Goal: Information Seeking & Learning: Learn about a topic

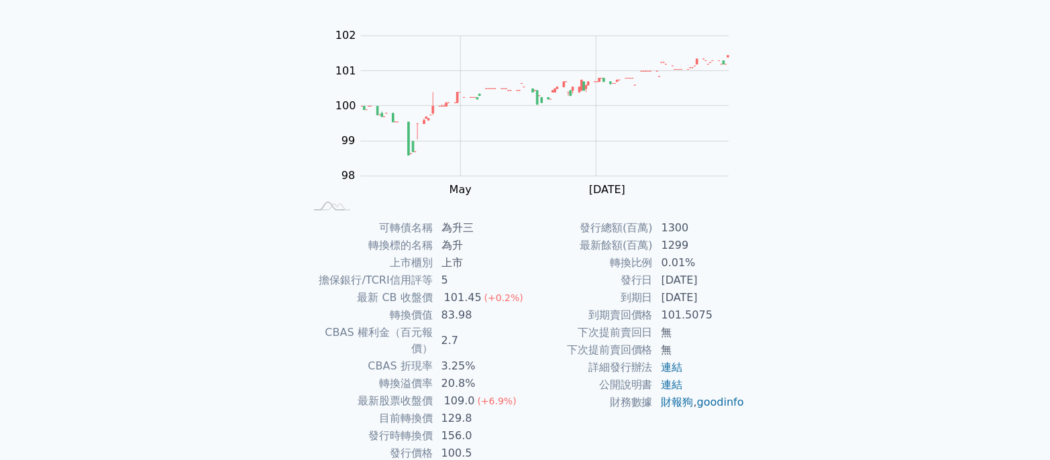
scroll to position [161, 0]
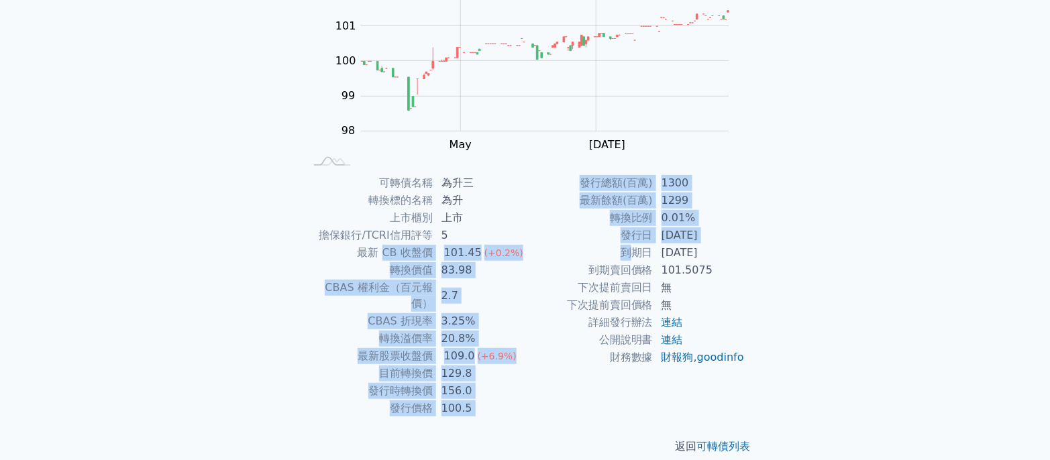
drag, startPoint x: 388, startPoint y: 254, endPoint x: 633, endPoint y: 260, distance: 245.6
click at [633, 260] on div "可轉債名稱 為升三 轉換標的名稱 為升 上市櫃別 上市 擔保銀行/TCRI信用評等 5 最新 CB 收盤價 101.45 (+0.2%) 轉換價值 83.98…" at bounding box center [525, 295] width 472 height 243
click at [633, 260] on td "到期日" at bounding box center [589, 252] width 128 height 17
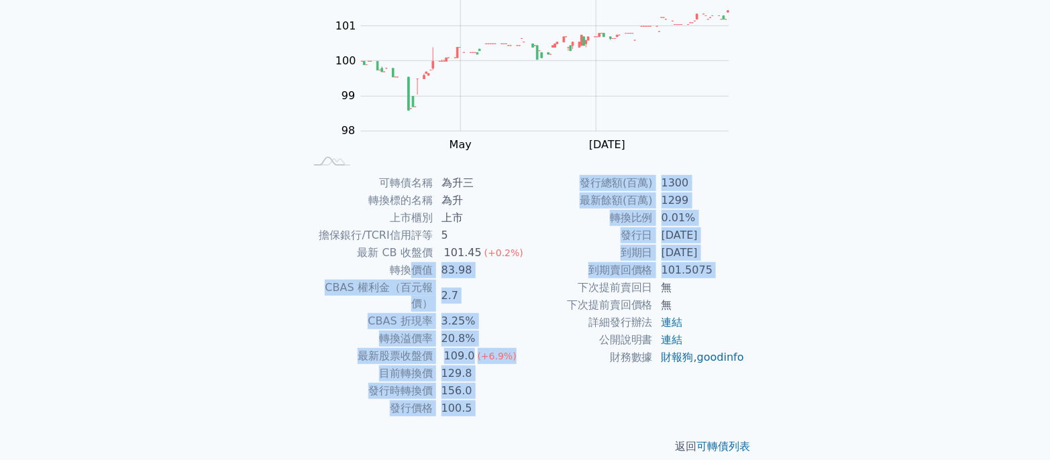
drag, startPoint x: 555, startPoint y: 278, endPoint x: 404, endPoint y: 263, distance: 152.4
click at [404, 263] on div "可轉債名稱 為升三 轉換標的名稱 為升 上市櫃別 上市 擔保銀行/TCRI信用評等 5 最新 CB 收盤價 101.45 (+0.2%) 轉換價值 83.98…" at bounding box center [525, 295] width 472 height 243
click at [404, 263] on td "轉換價值" at bounding box center [369, 270] width 128 height 17
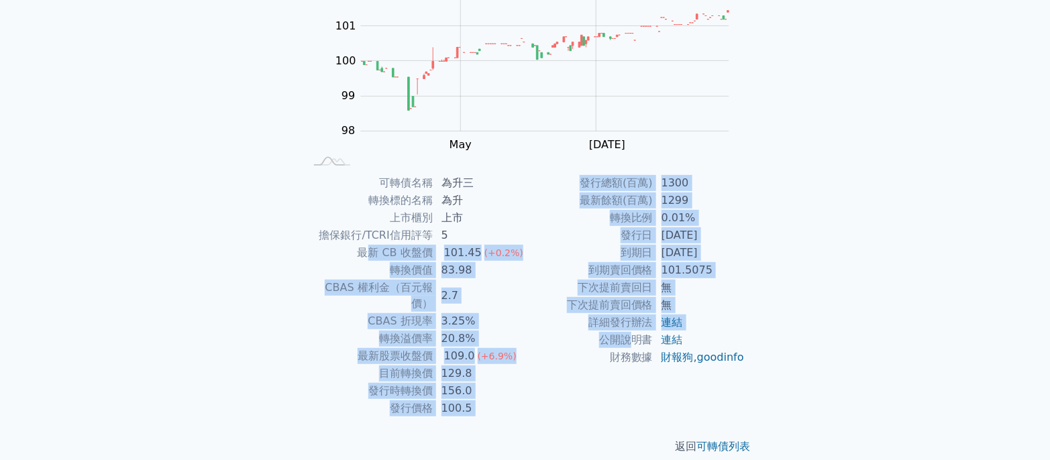
drag, startPoint x: 376, startPoint y: 254, endPoint x: 637, endPoint y: 343, distance: 276.2
click at [635, 341] on div "可轉債名稱 為升三 轉換標的名稱 為升 上市櫃別 上市 擔保銀行/TCRI信用評等 5 最新 CB 收盤價 101.45 (+0.2%) 轉換價值 83.98…" at bounding box center [525, 295] width 472 height 243
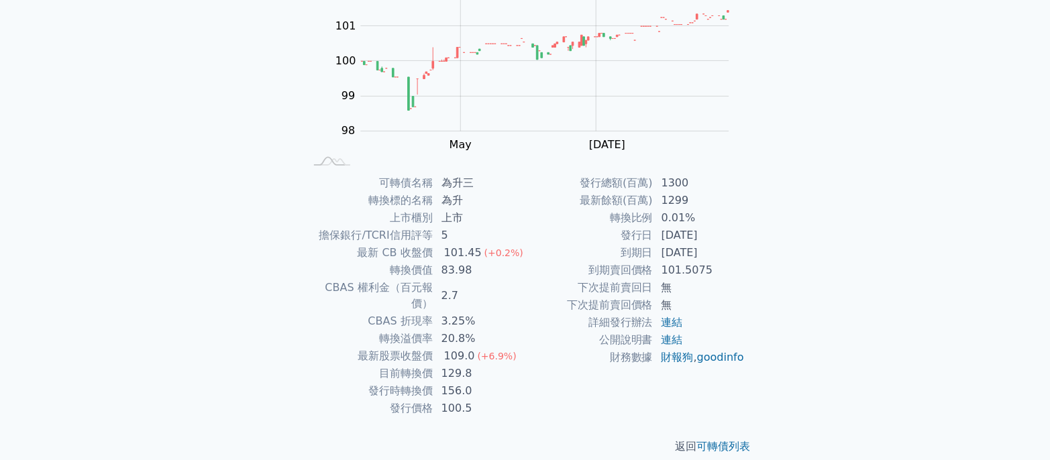
click at [637, 343] on td "公開說明書" at bounding box center [589, 339] width 128 height 17
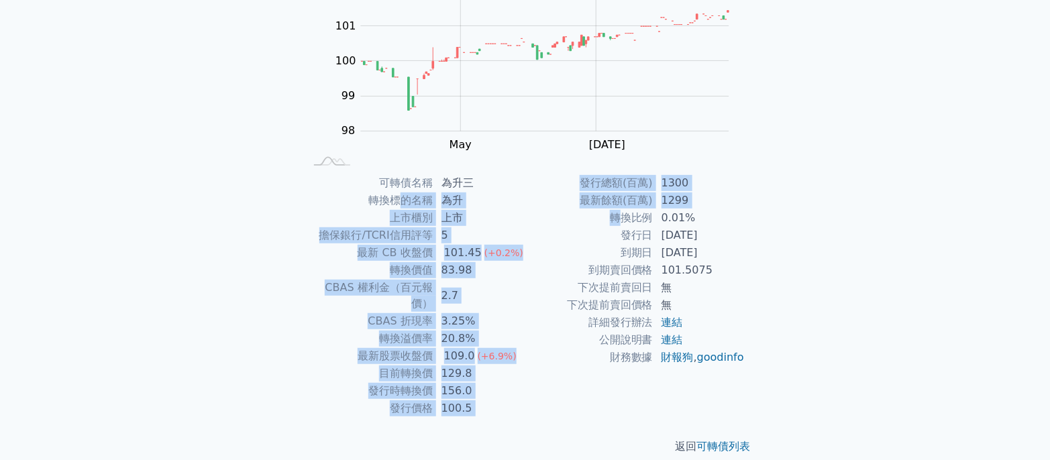
drag, startPoint x: 399, startPoint y: 196, endPoint x: 620, endPoint y: 220, distance: 222.7
click at [620, 220] on div "可轉債名稱 為升三 轉換標的名稱 為升 上市櫃別 上市 擔保銀行/TCRI信用評等 5 最新 CB 收盤價 101.45 (+0.2%) 轉換價值 83.98…" at bounding box center [525, 295] width 472 height 243
click at [620, 220] on td "轉換比例" at bounding box center [589, 217] width 128 height 17
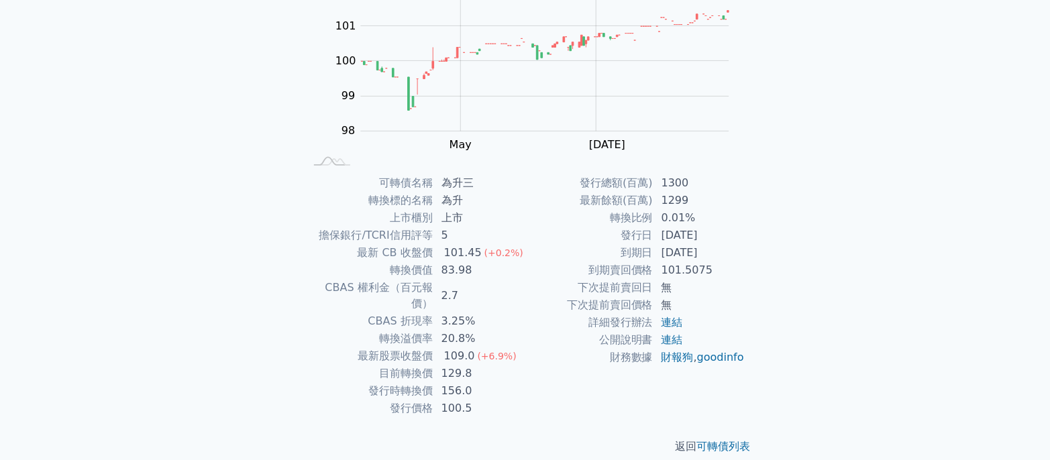
scroll to position [0, 0]
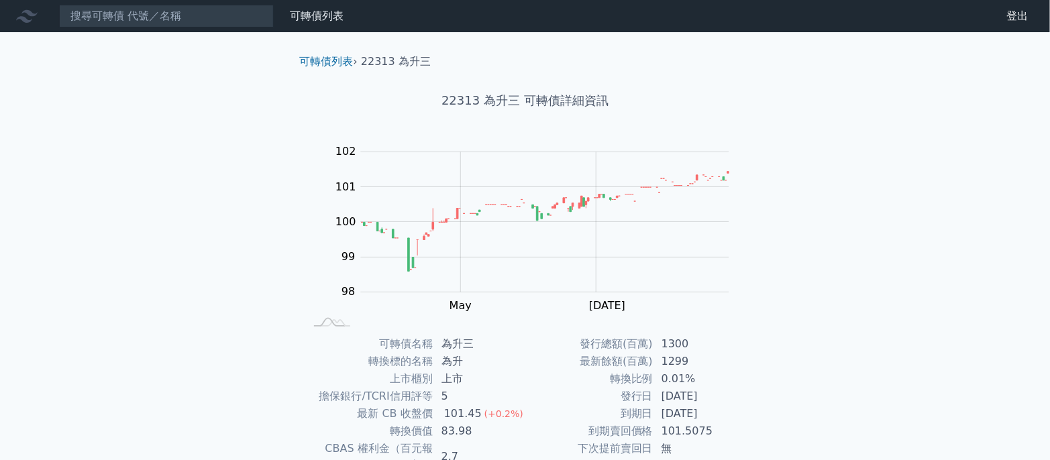
click at [22, 15] on icon at bounding box center [26, 15] width 21 height 21
click at [34, 21] on icon at bounding box center [26, 15] width 21 height 21
click at [326, 17] on link "可轉債列表" at bounding box center [317, 15] width 54 height 13
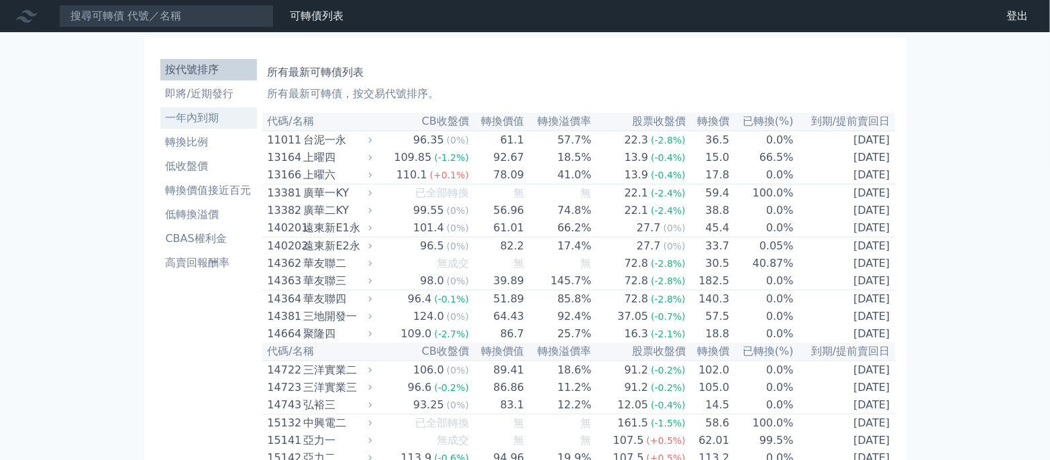
click at [227, 119] on li "一年內到期" at bounding box center [208, 118] width 97 height 16
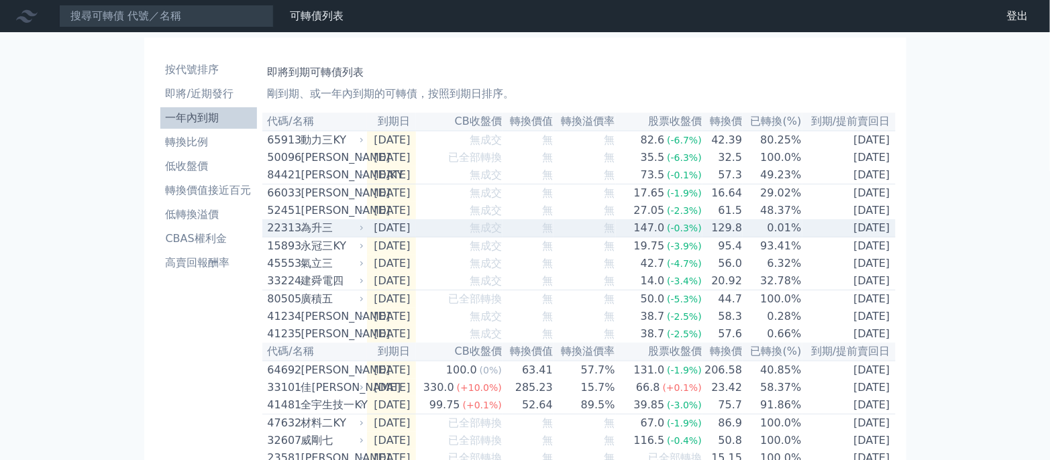
click at [712, 237] on td "129.8" at bounding box center [722, 228] width 40 height 18
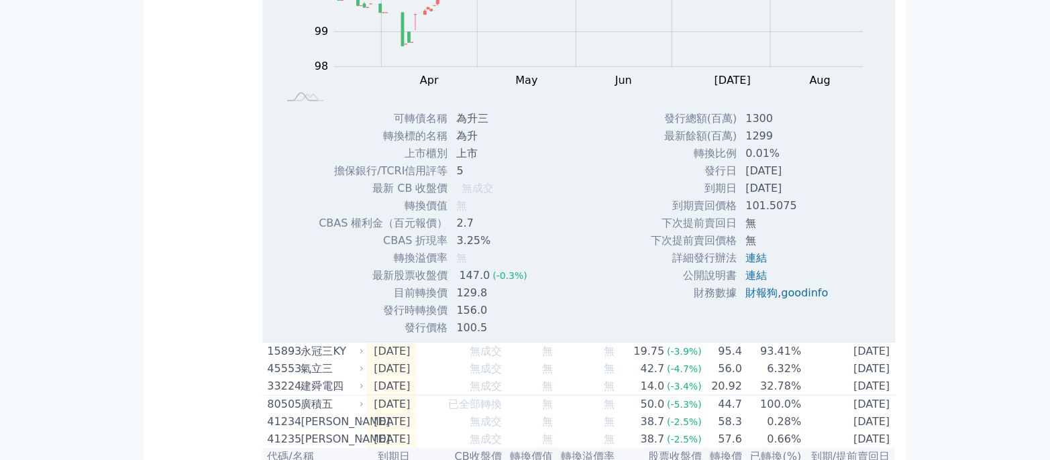
scroll to position [358, 0]
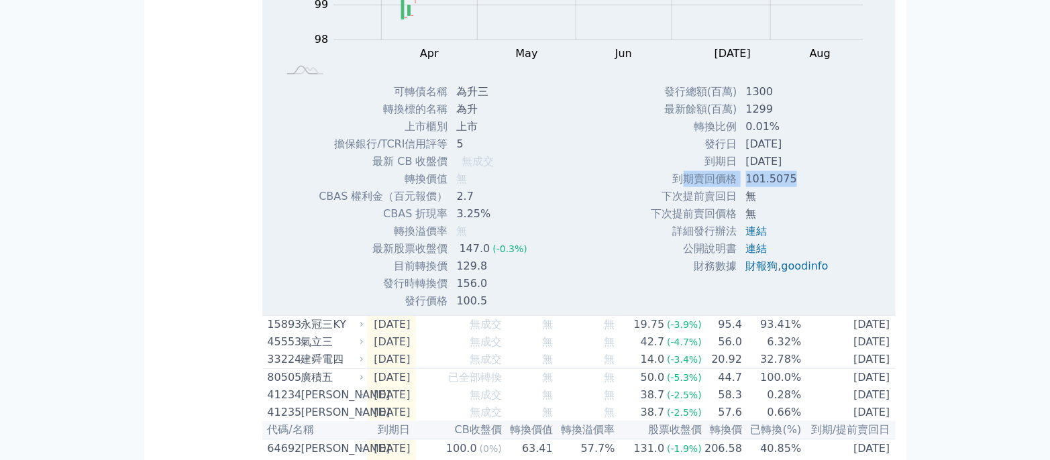
drag, startPoint x: 683, startPoint y: 190, endPoint x: 794, endPoint y: 183, distance: 111.6
click at [794, 183] on tr "到期賣回價格 101.5075" at bounding box center [745, 178] width 188 height 17
click at [794, 183] on td "101.5075" at bounding box center [788, 178] width 101 height 17
drag, startPoint x: 686, startPoint y: 191, endPoint x: 801, endPoint y: 194, distance: 114.7
click at [801, 188] on tr "到期賣回價格 101.5075" at bounding box center [745, 178] width 188 height 17
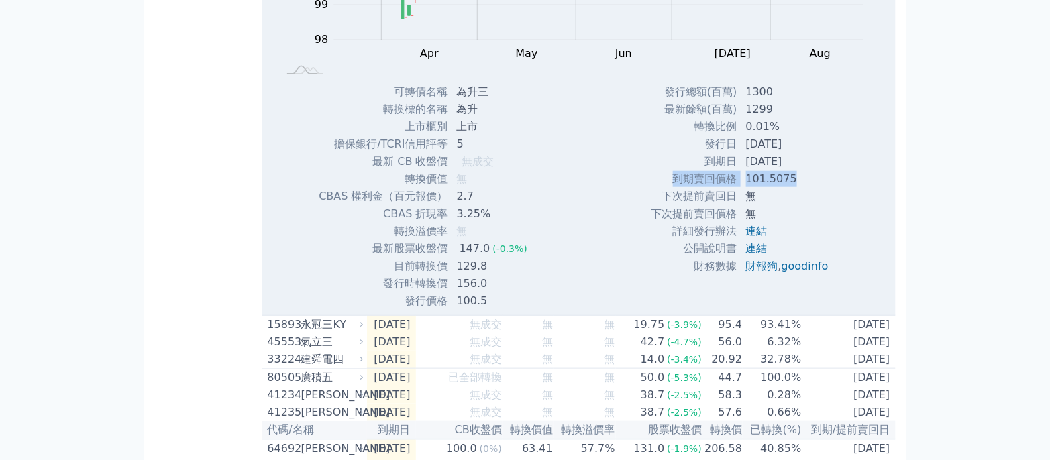
click at [801, 188] on td "101.5075" at bounding box center [788, 178] width 101 height 17
drag, startPoint x: 742, startPoint y: 188, endPoint x: 798, endPoint y: 188, distance: 56.3
click at [798, 188] on td "101.5075" at bounding box center [788, 178] width 101 height 17
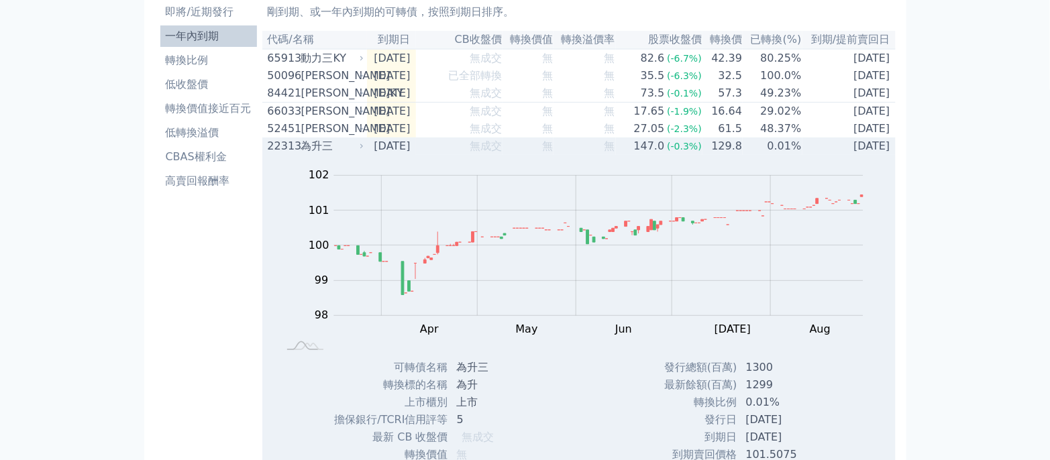
scroll to position [0, 0]
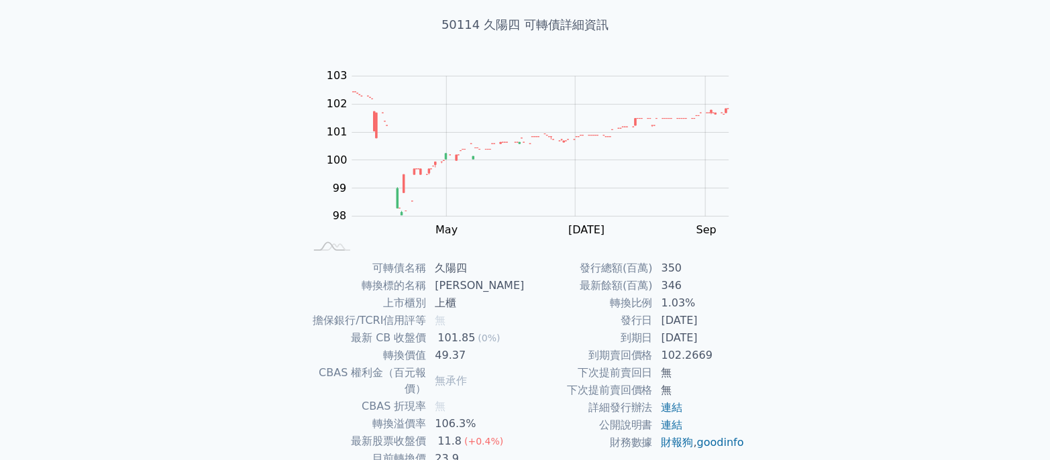
scroll to position [161, 0]
